Goal: Complete application form

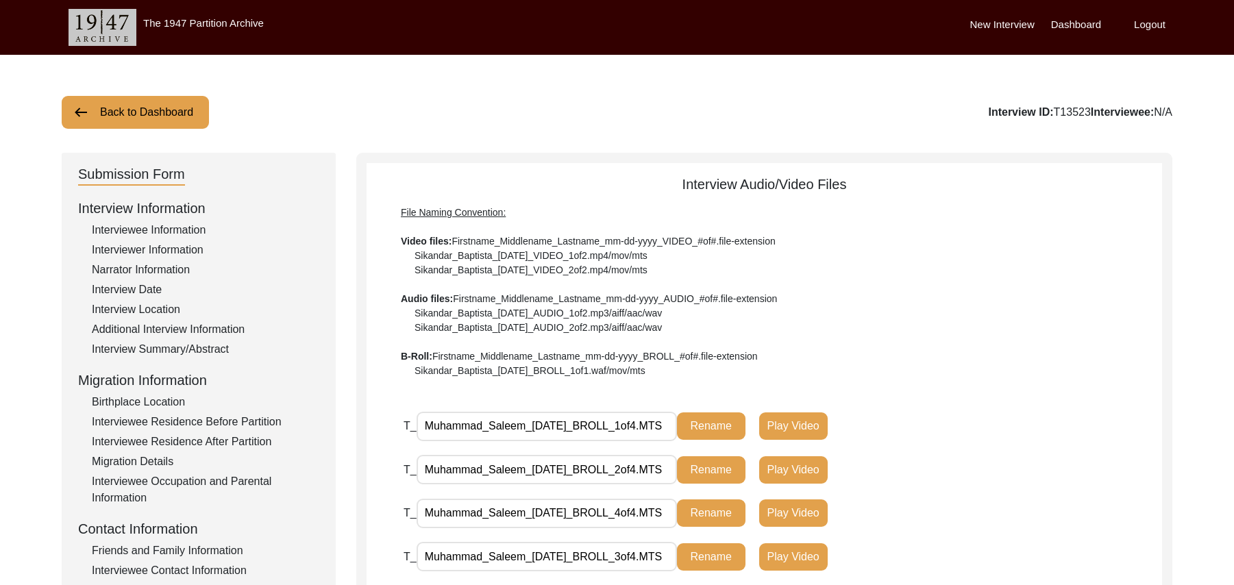
scroll to position [297, 0]
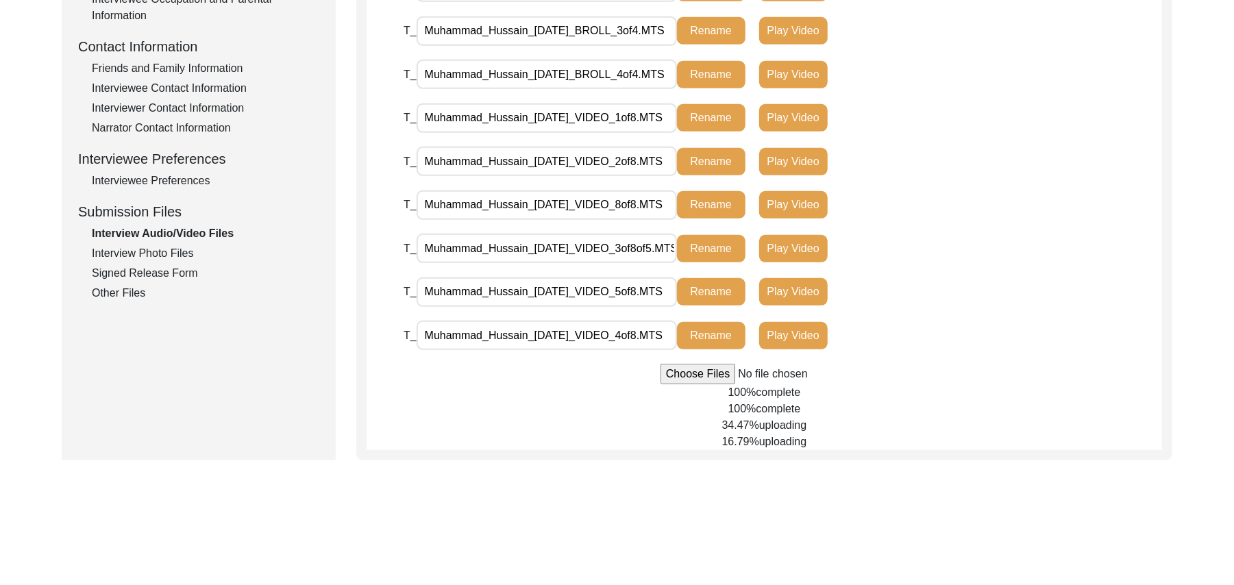
scroll to position [494, 0]
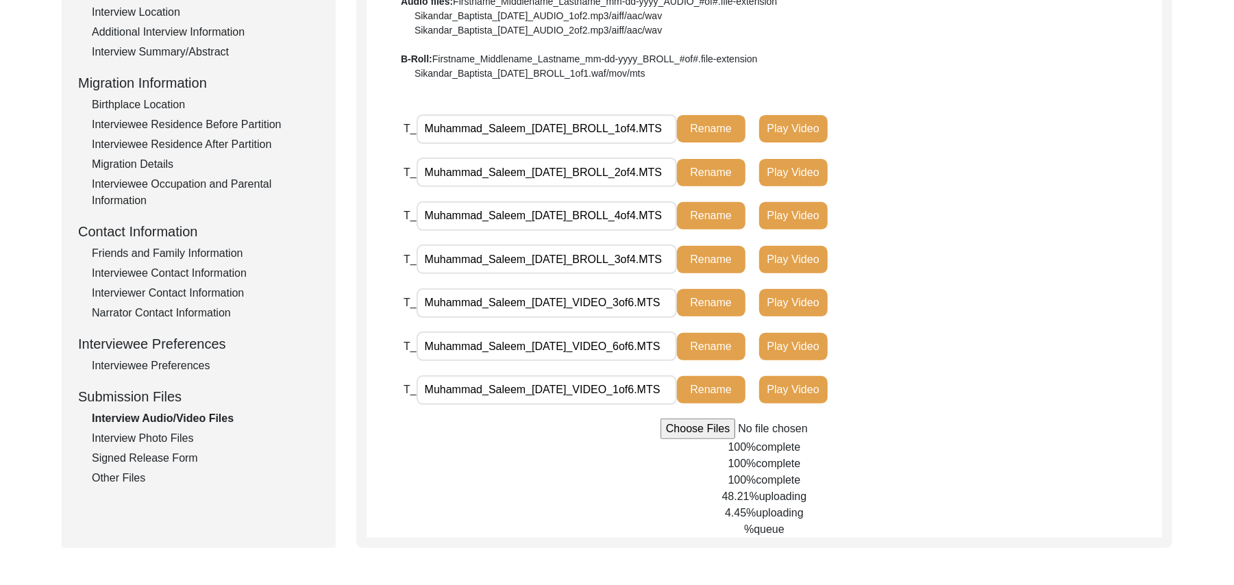
scroll to position [297, 0]
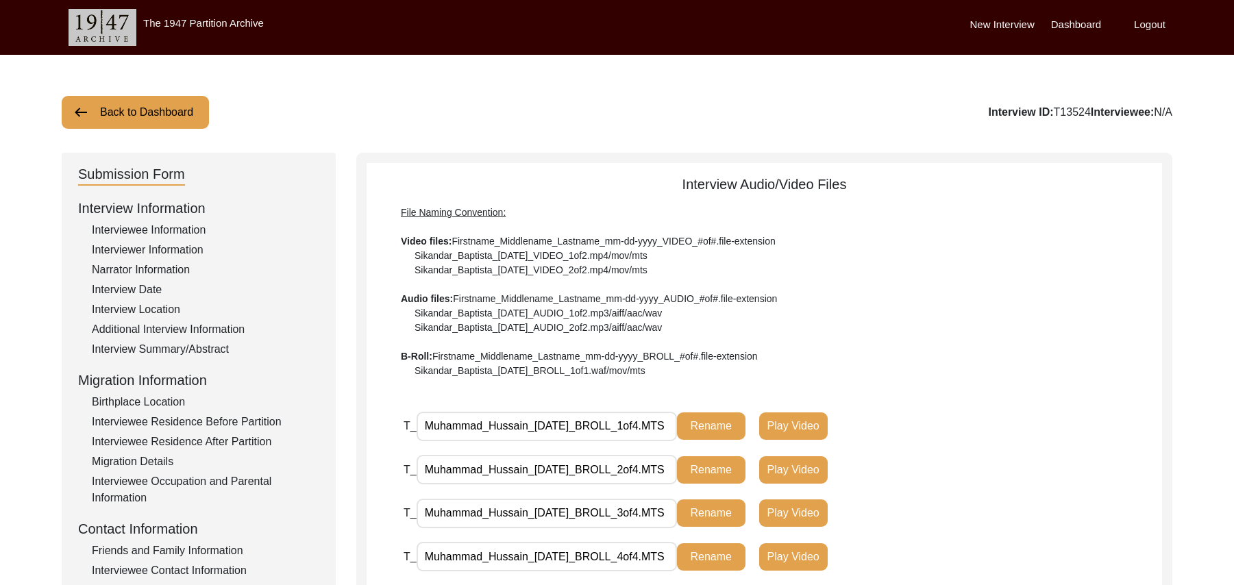
scroll to position [494, 0]
